Goal: Information Seeking & Learning: Find specific fact

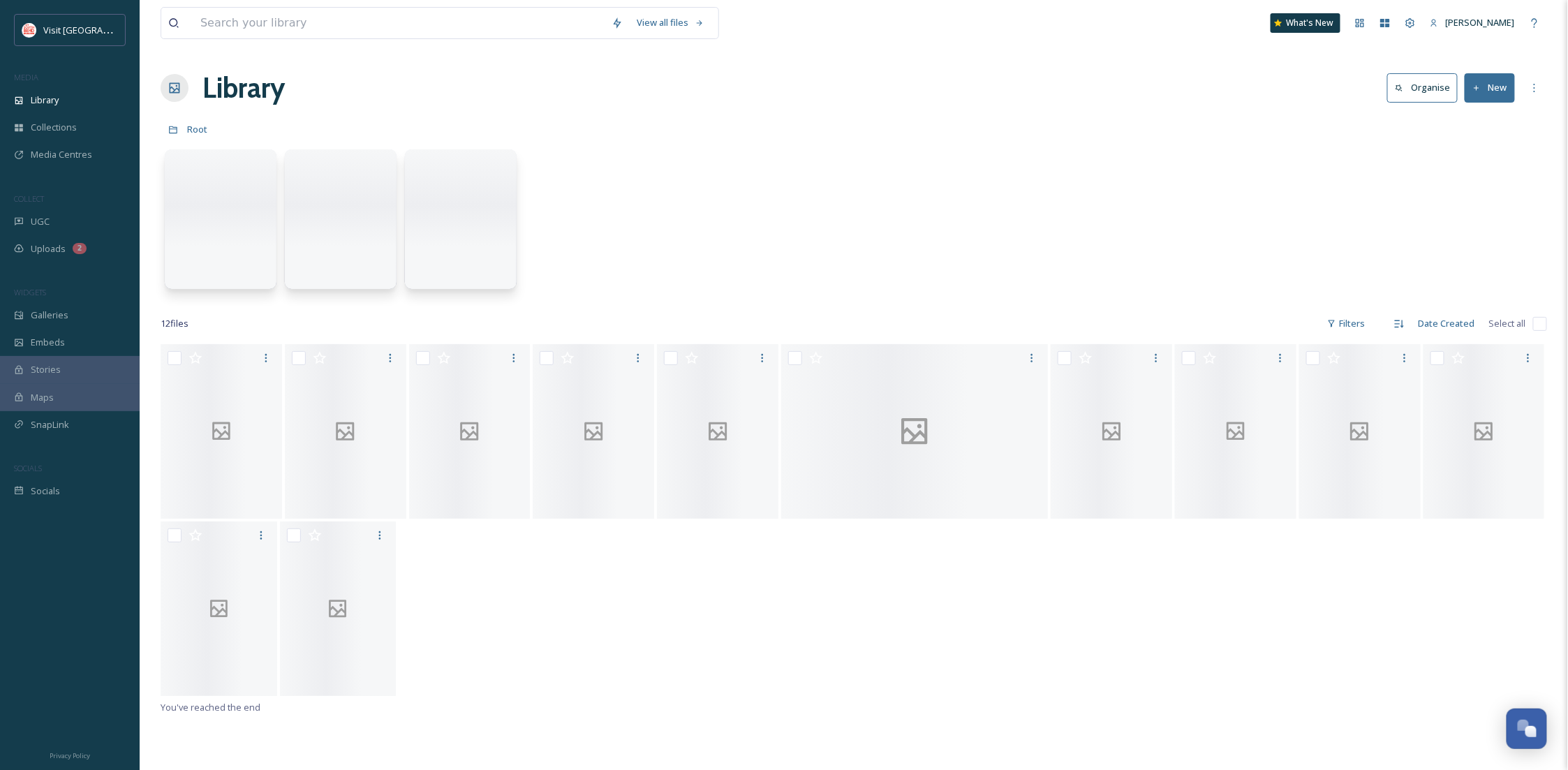
scroll to position [213, 0]
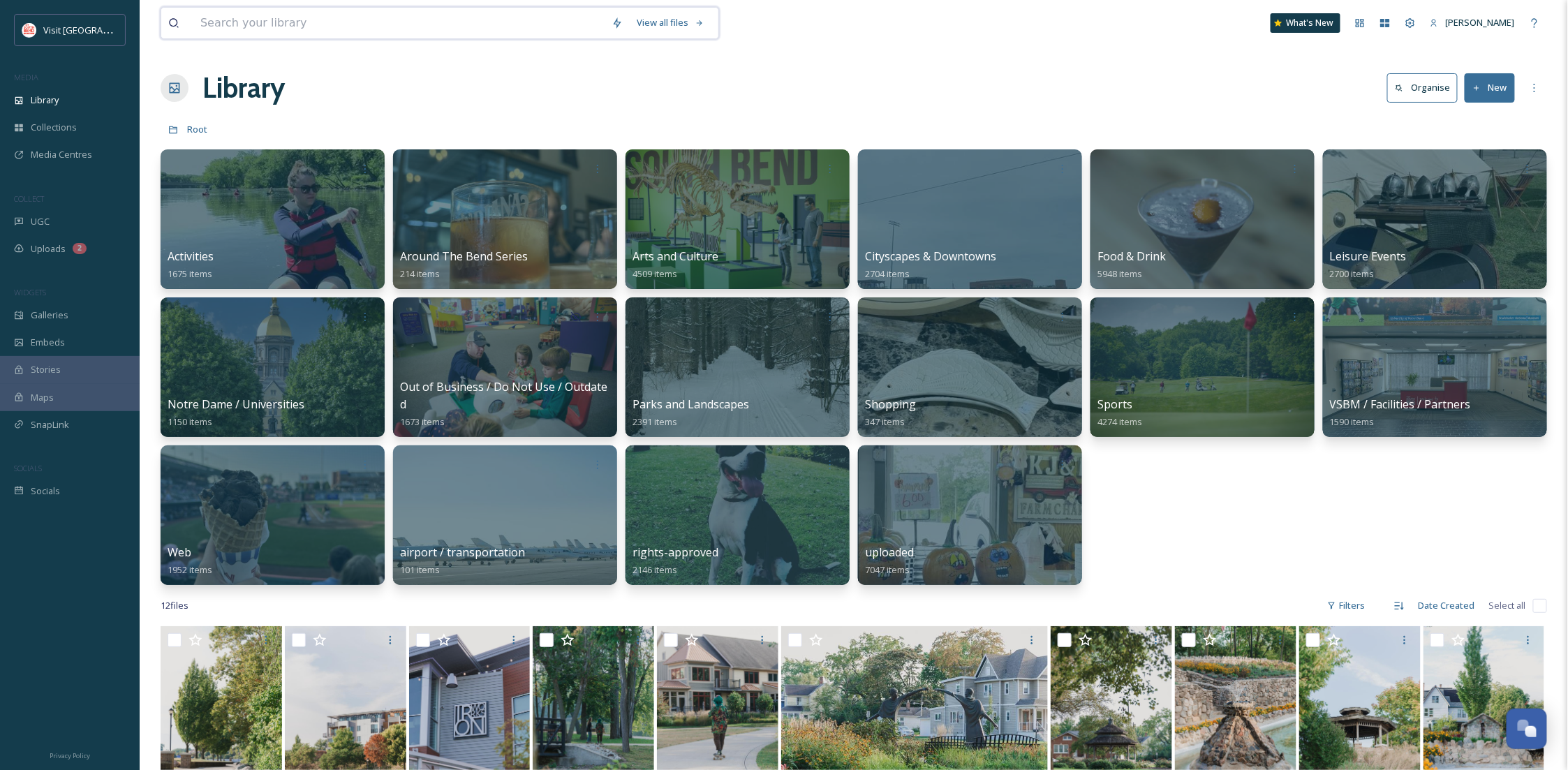
drag, startPoint x: 340, startPoint y: 12, endPoint x: 353, endPoint y: 16, distance: 13.6
click at [339, 16] on input at bounding box center [399, 23] width 411 height 30
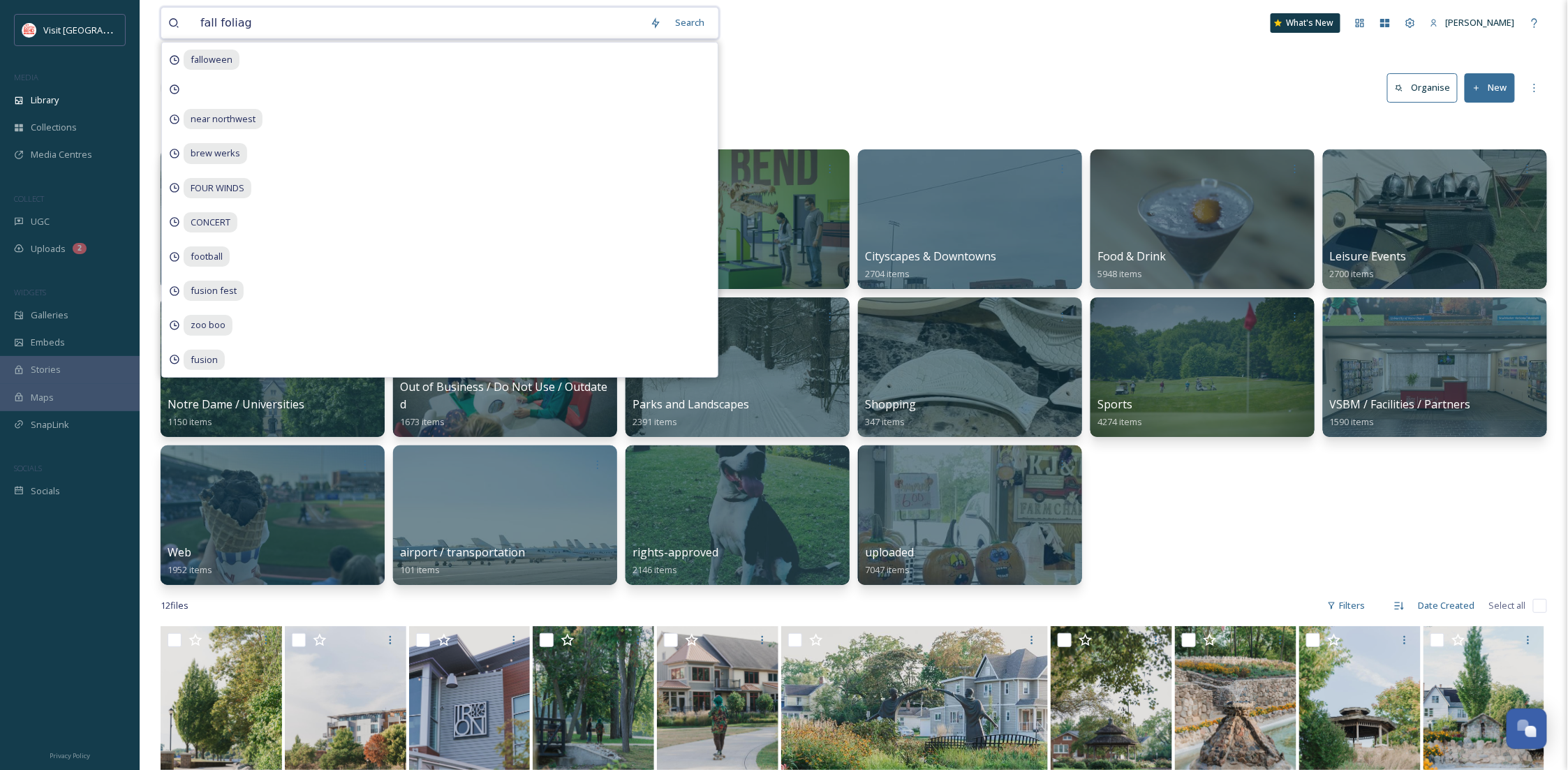
type input "fall foliage"
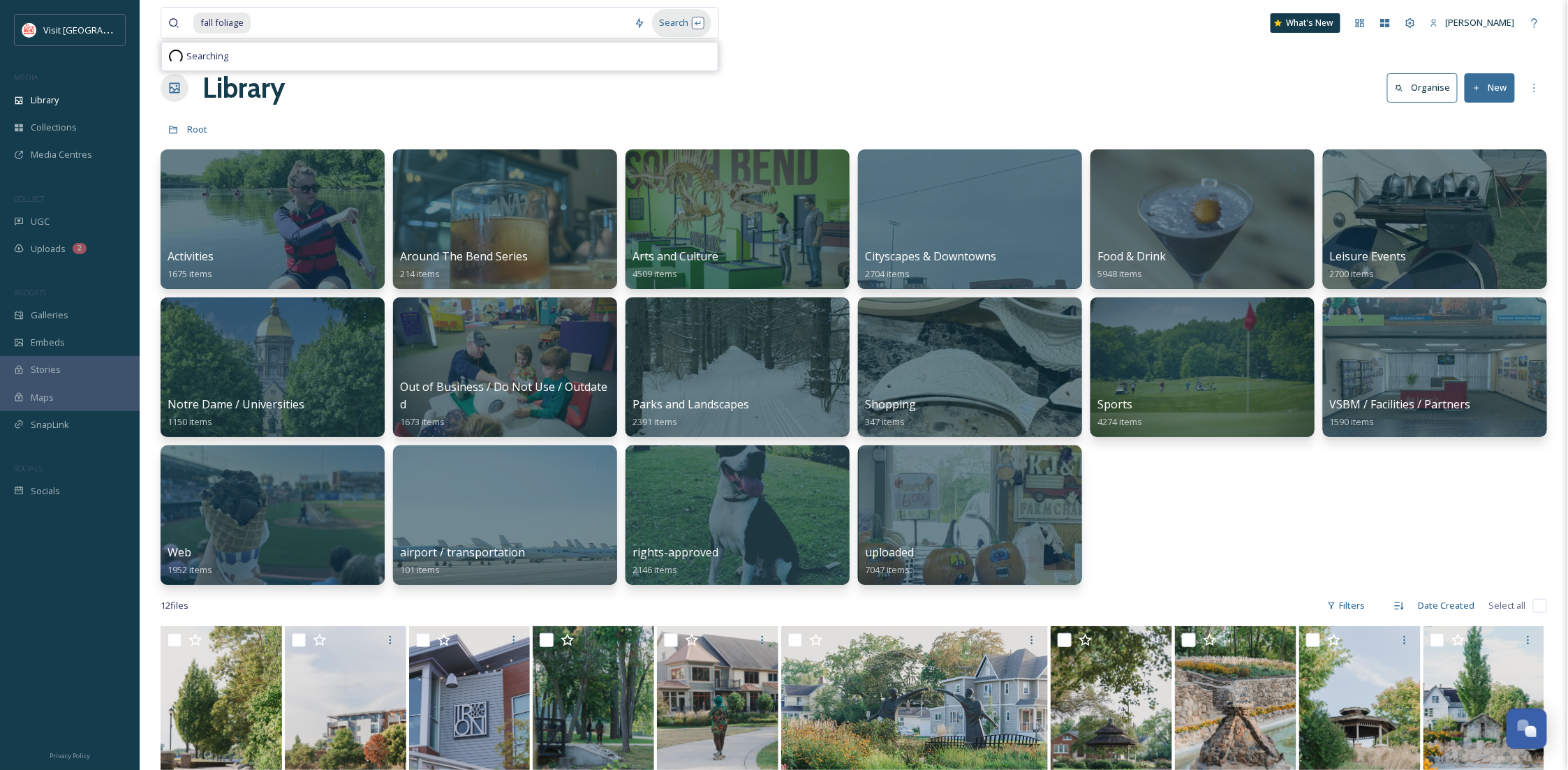
click at [689, 12] on div "Search" at bounding box center [682, 23] width 60 height 27
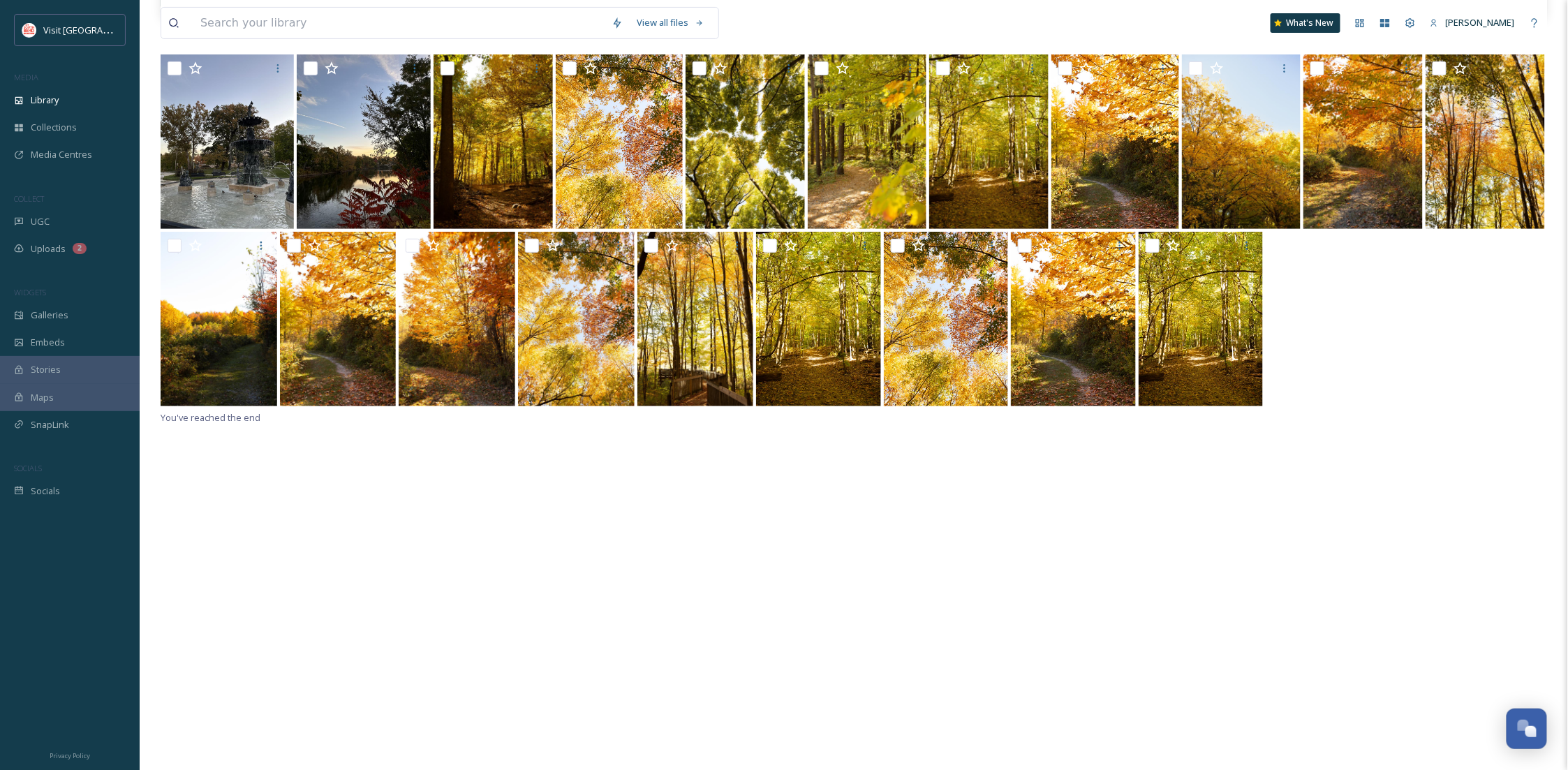
scroll to position [304, 0]
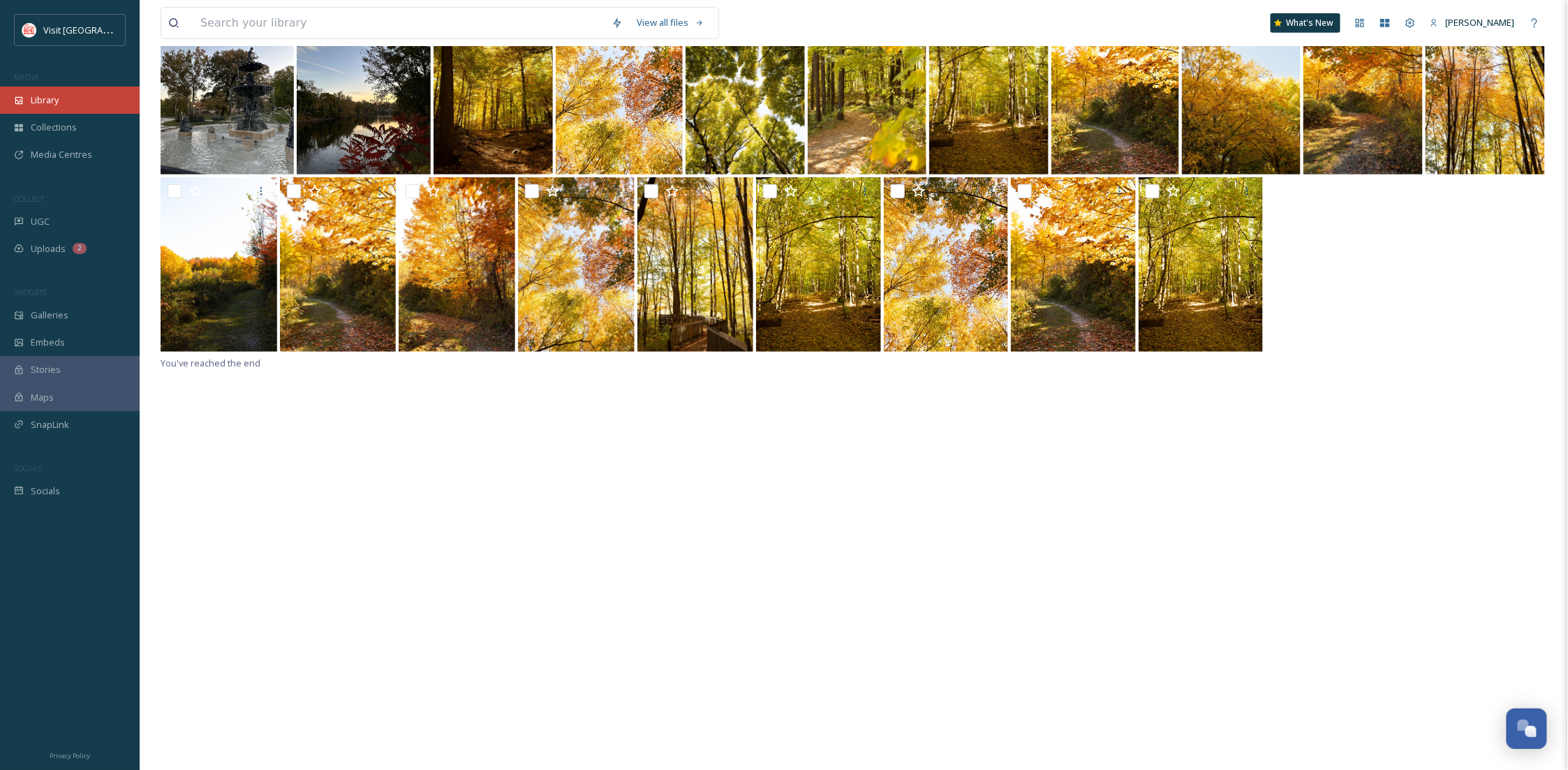
click at [57, 96] on span "Library" at bounding box center [44, 100] width 28 height 13
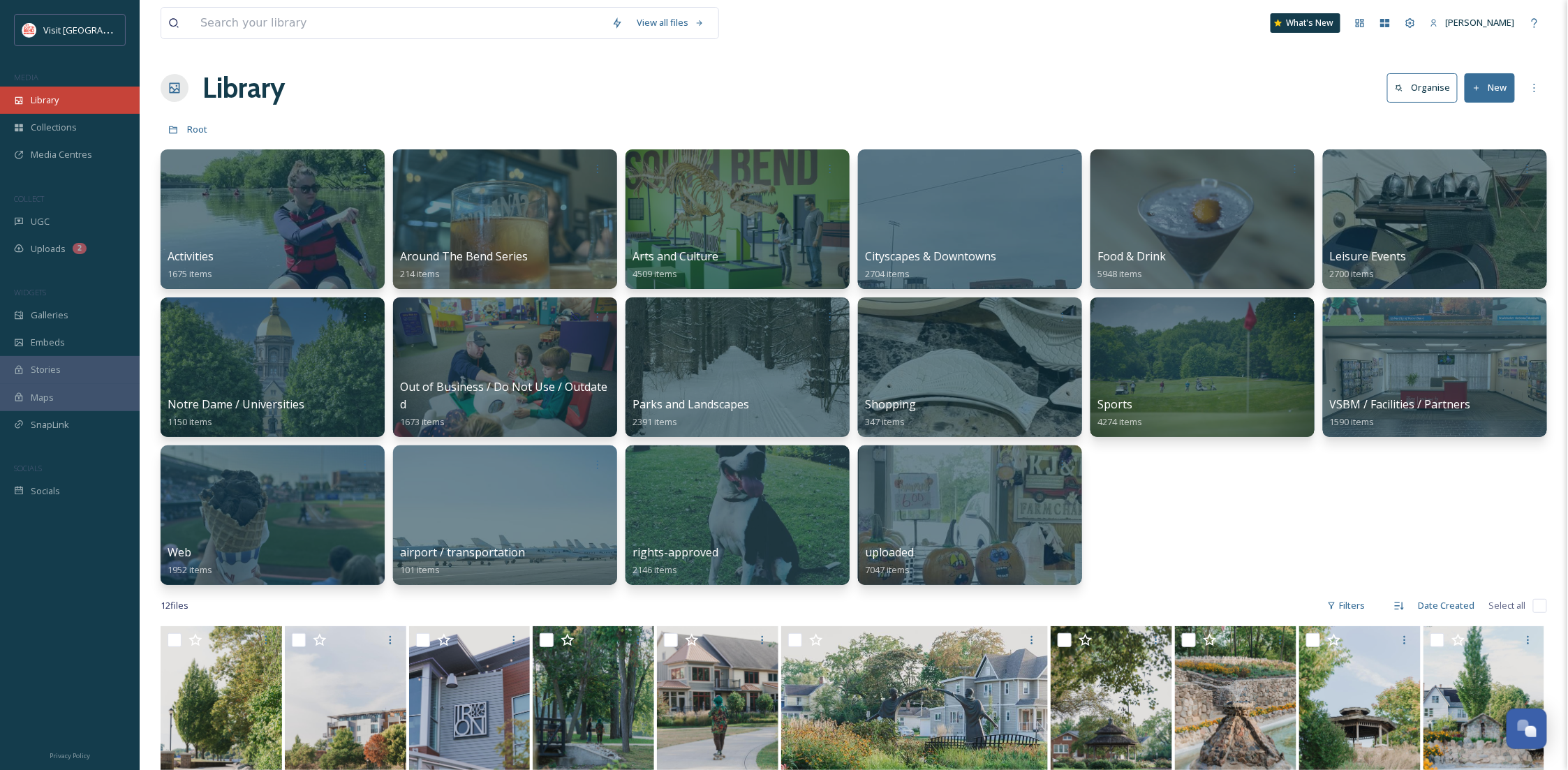
click at [84, 91] on div "Library" at bounding box center [69, 100] width 140 height 27
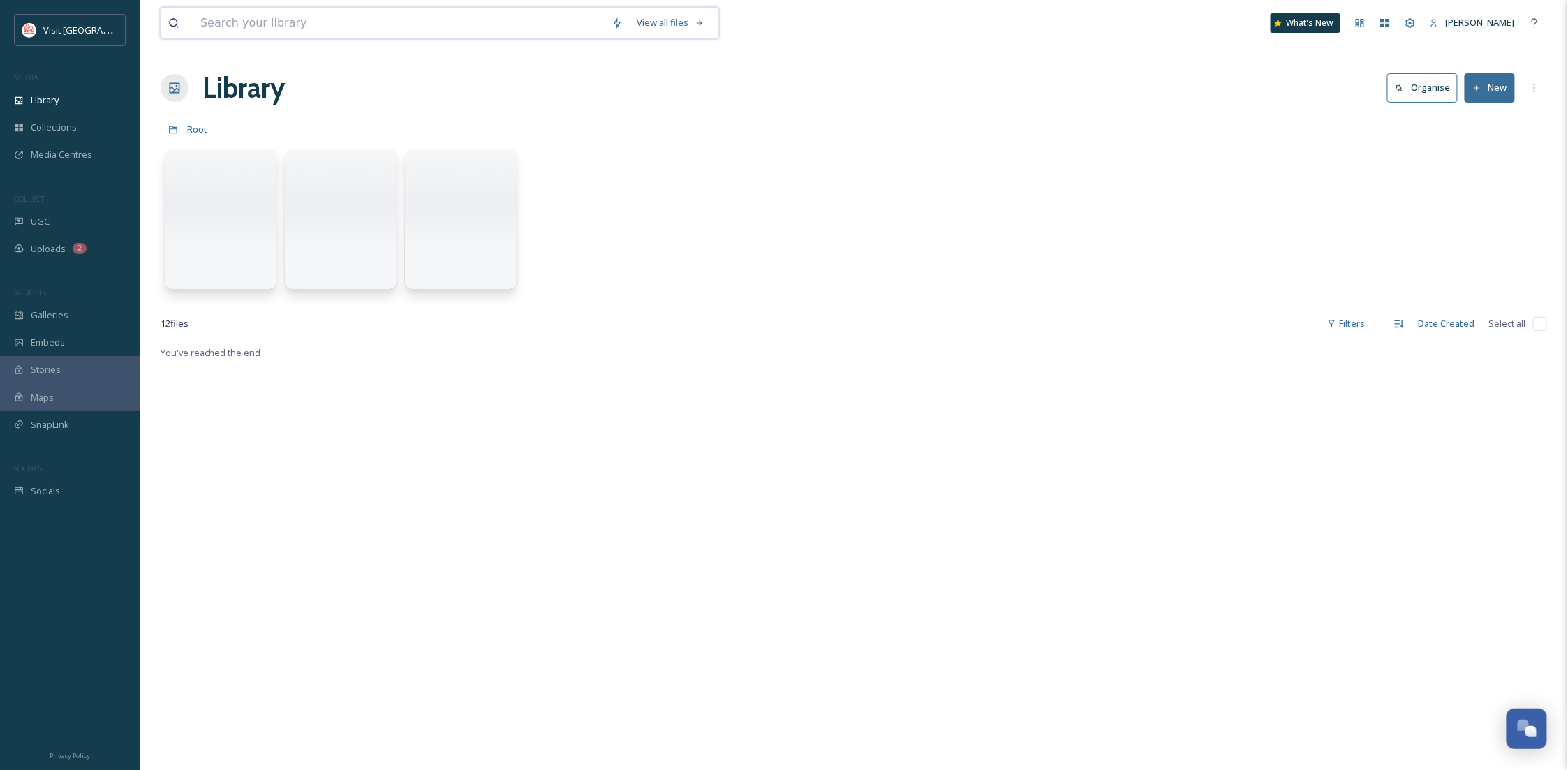
click at [385, 8] on input at bounding box center [399, 23] width 411 height 30
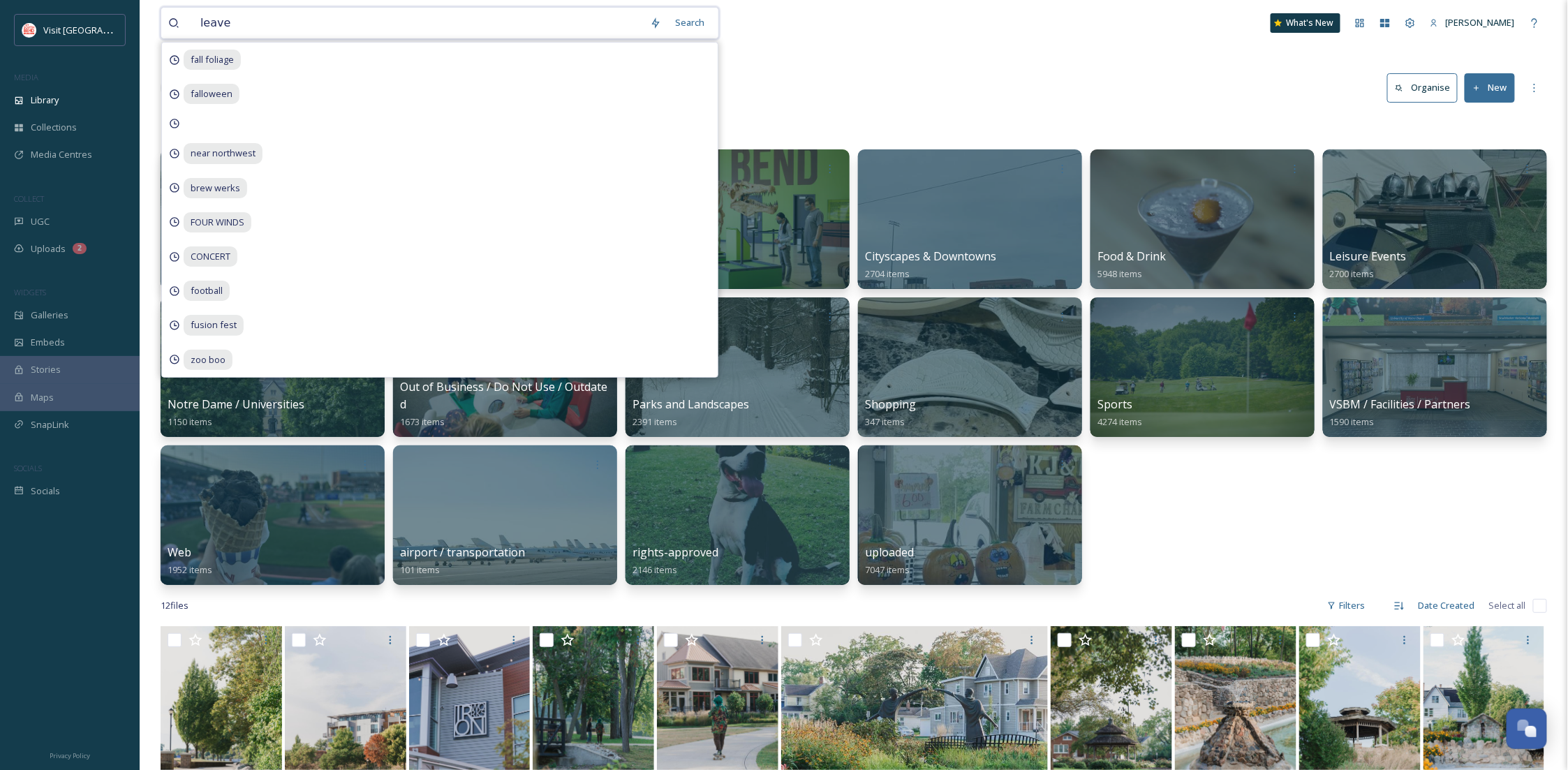
type input "leaves"
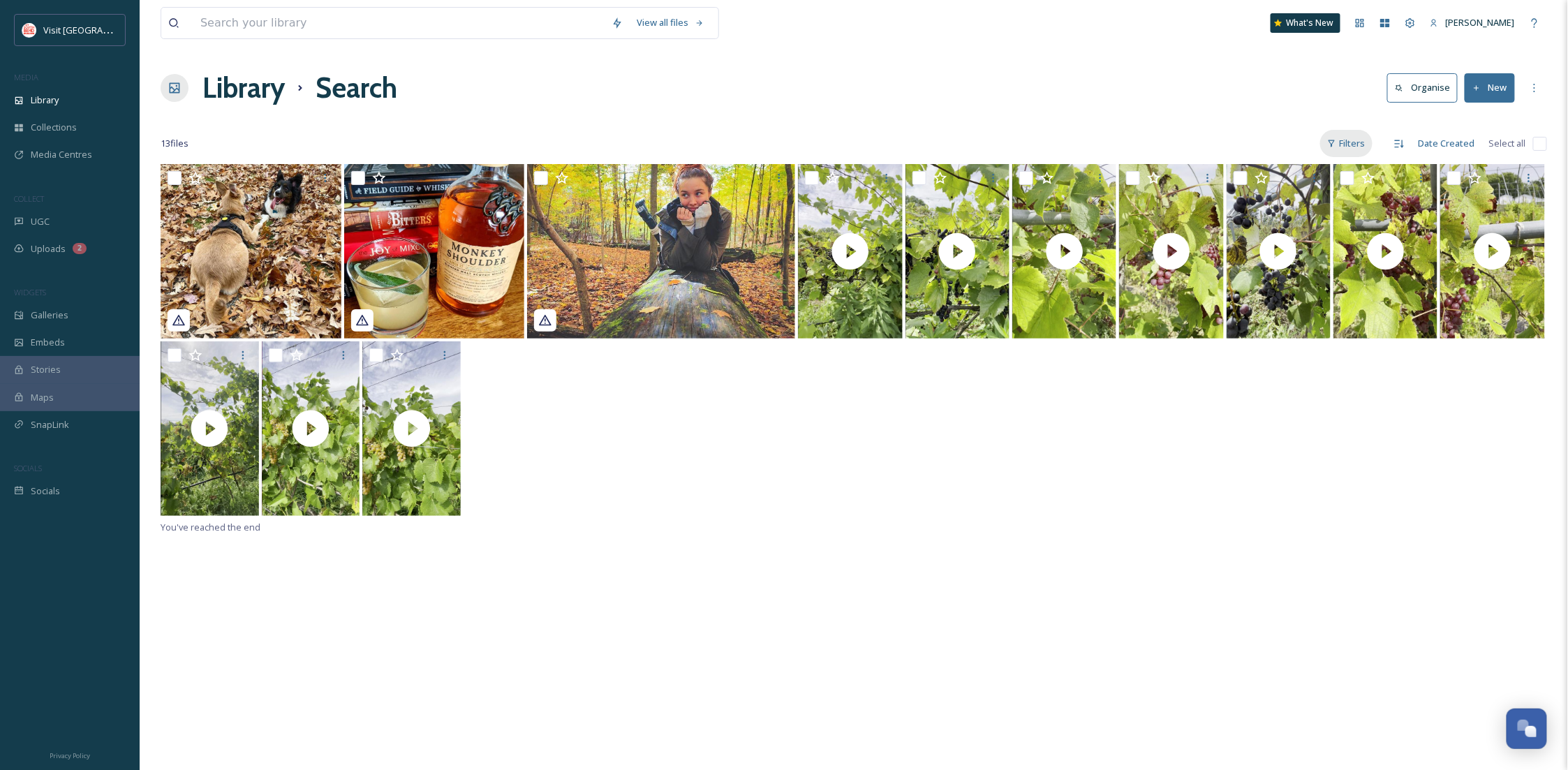
click at [1348, 149] on div "Filters" at bounding box center [1346, 143] width 52 height 27
drag, startPoint x: 740, startPoint y: 505, endPoint x: 216, endPoint y: 159, distance: 627.9
click at [740, 504] on div at bounding box center [854, 430] width 1387 height 177
click at [81, 108] on div "Library" at bounding box center [69, 100] width 140 height 27
